Goal: Information Seeking & Learning: Learn about a topic

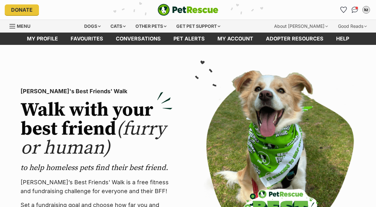
click at [344, 12] on icon "Favourites" at bounding box center [343, 10] width 7 height 6
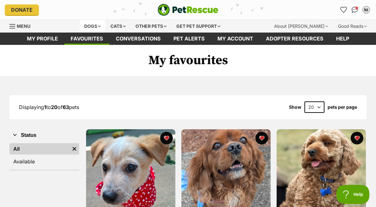
click at [93, 28] on div "Dogs" at bounding box center [92, 26] width 25 height 13
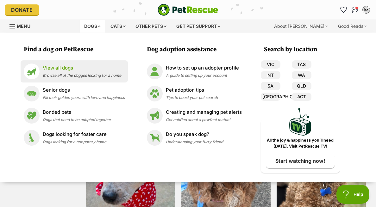
click at [51, 72] on p "View all dogs" at bounding box center [82, 68] width 79 height 7
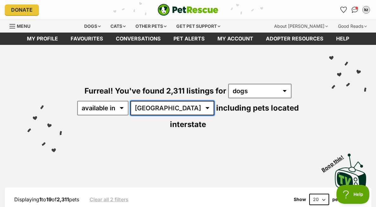
click at [156, 109] on select "Australia ACT NSW NT QLD SA TAS VIC WA" at bounding box center [172, 108] width 84 height 15
select select "QLD"
click at [132, 101] on select "Australia ACT NSW NT QLD SA TAS VIC WA" at bounding box center [172, 108] width 84 height 15
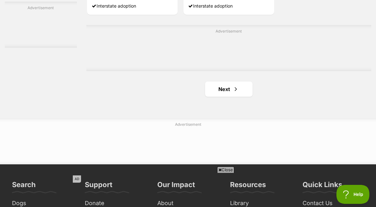
scroll to position [1445, 0]
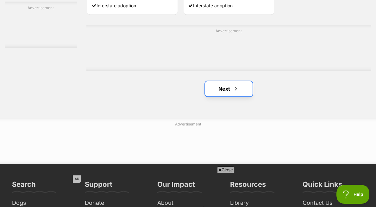
click at [240, 83] on link "Next" at bounding box center [228, 88] width 47 height 15
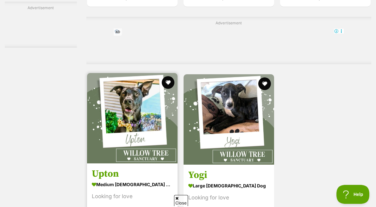
scroll to position [1379, 0]
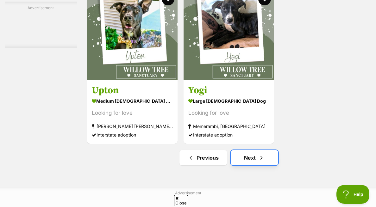
click at [260, 154] on span "Next page" at bounding box center [261, 158] width 6 height 8
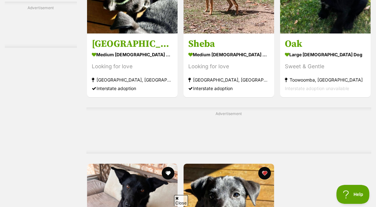
scroll to position [1478, 0]
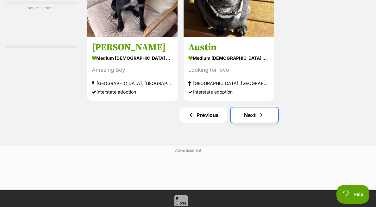
click at [245, 108] on link "Next" at bounding box center [254, 115] width 47 height 15
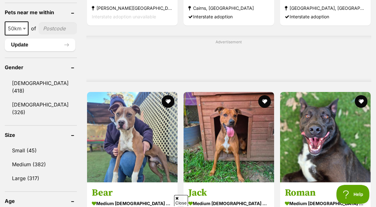
scroll to position [512, 0]
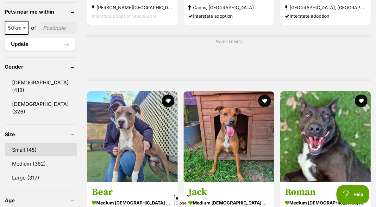
click at [36, 143] on link "Small (45)" at bounding box center [41, 149] width 72 height 13
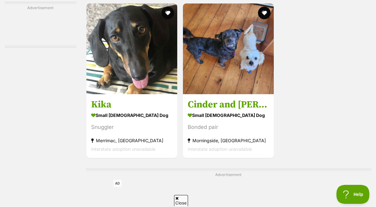
scroll to position [1390, 0]
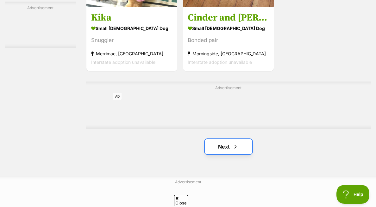
click at [237, 143] on span "Next page" at bounding box center [235, 147] width 6 height 8
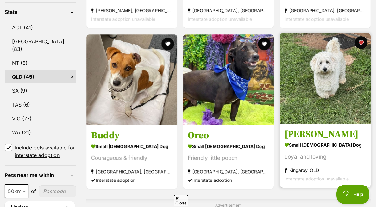
click at [313, 66] on img at bounding box center [325, 78] width 91 height 91
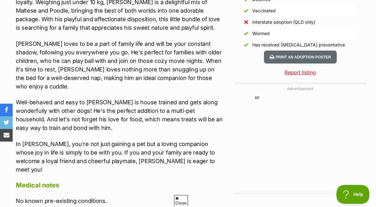
scroll to position [598, 0]
